Goal: Check status

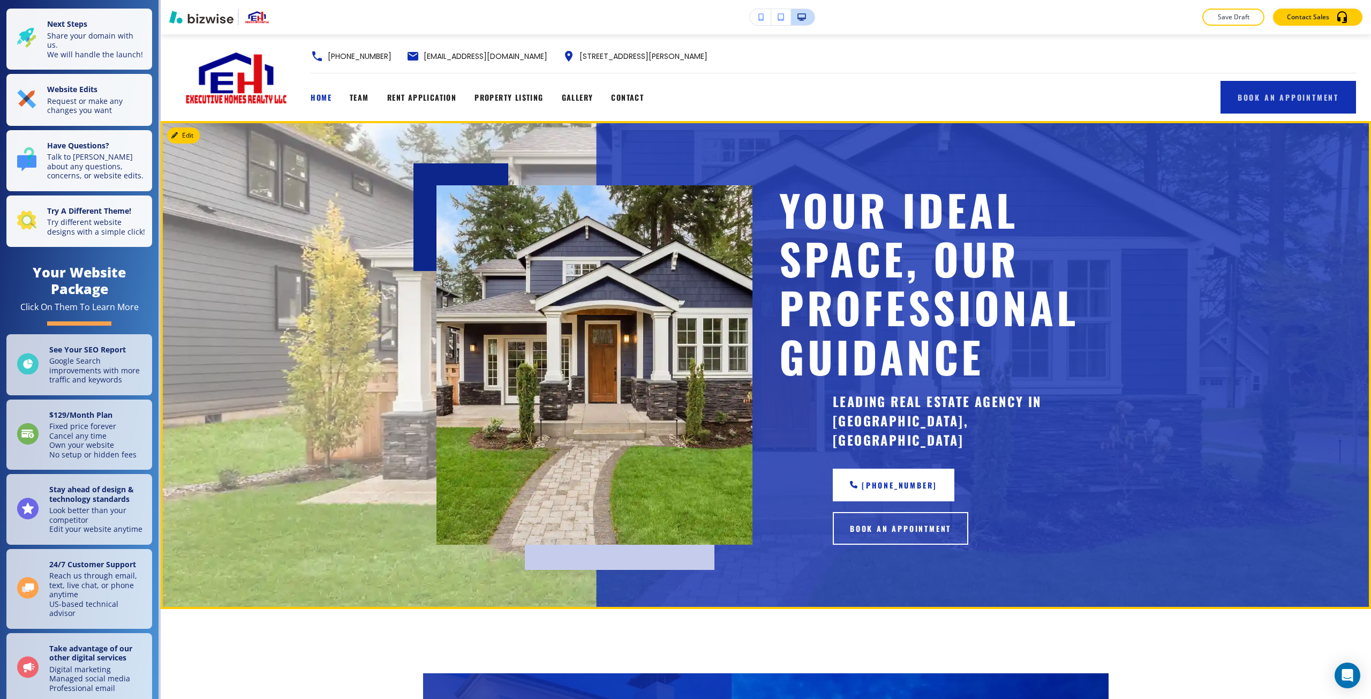
click at [546, 312] on img at bounding box center [595, 364] width 316 height 359
